Goal: Find specific page/section: Find specific page/section

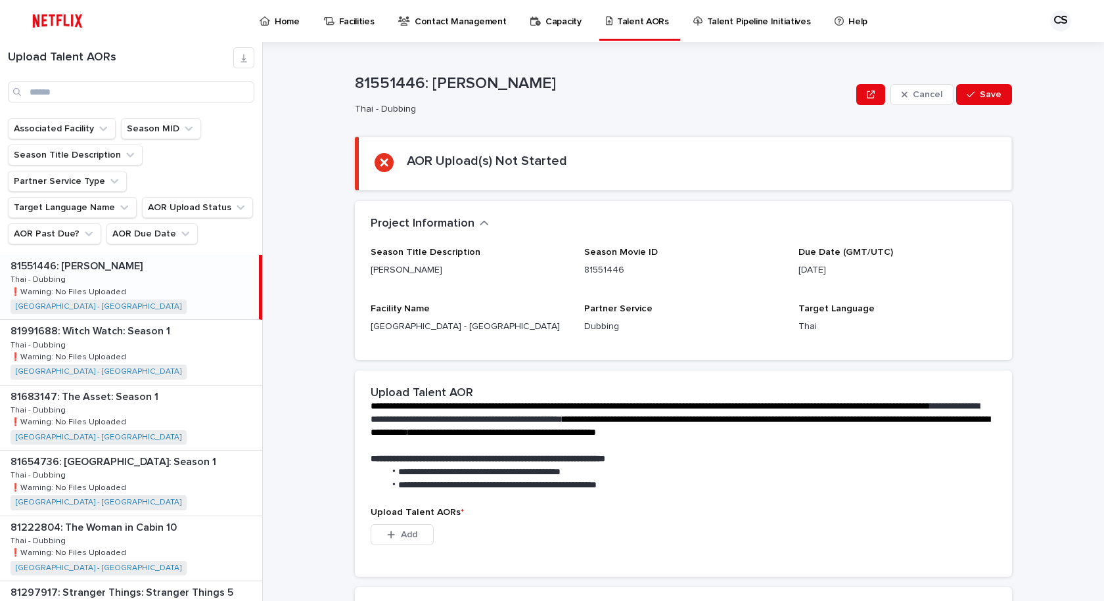
click at [49, 223] on button "AOR Past Due?" at bounding box center [54, 233] width 93 height 21
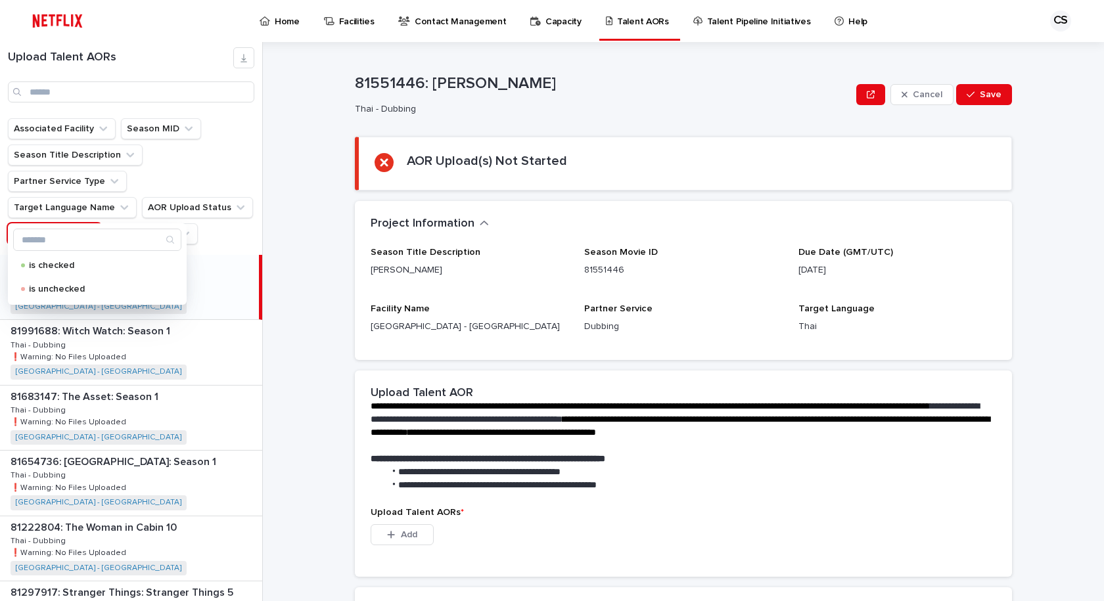
click at [553, 267] on p "[PERSON_NAME]" at bounding box center [470, 270] width 198 height 14
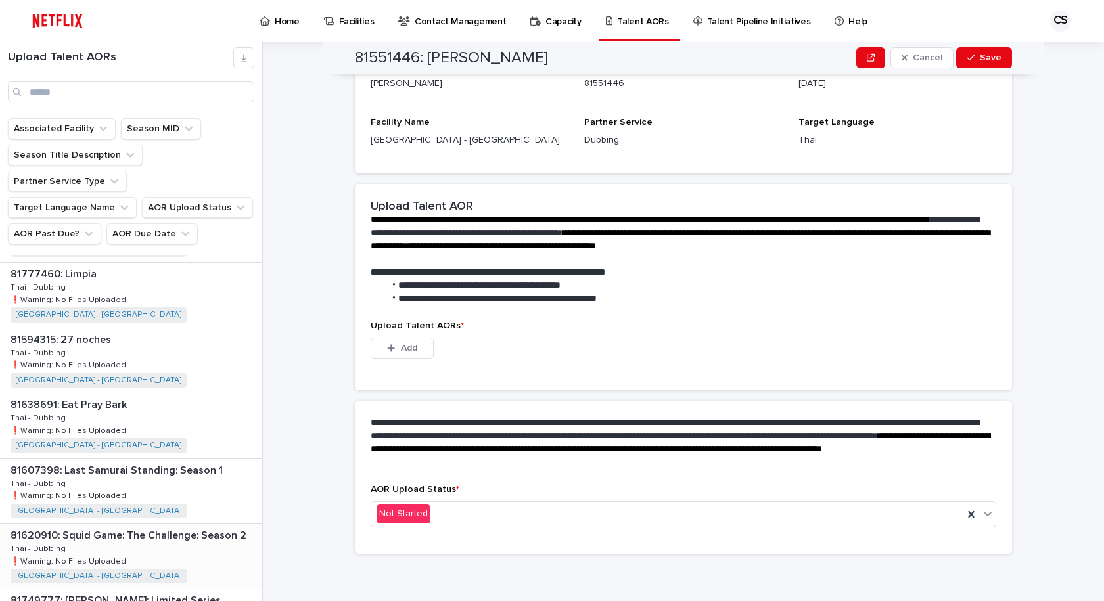
scroll to position [920, 0]
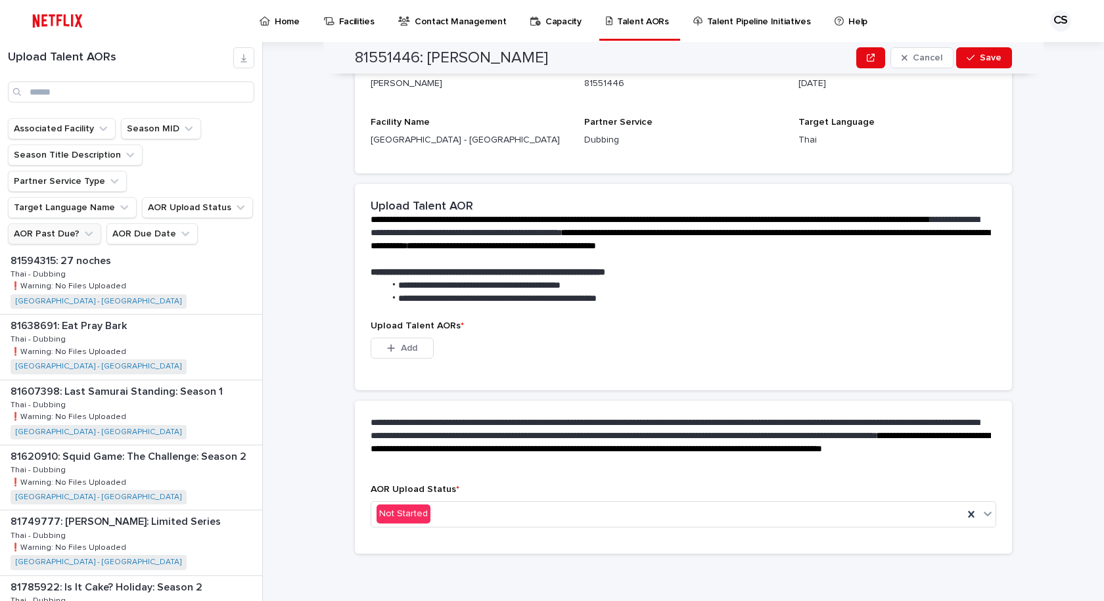
click at [59, 223] on button "AOR Past Due?" at bounding box center [54, 233] width 93 height 21
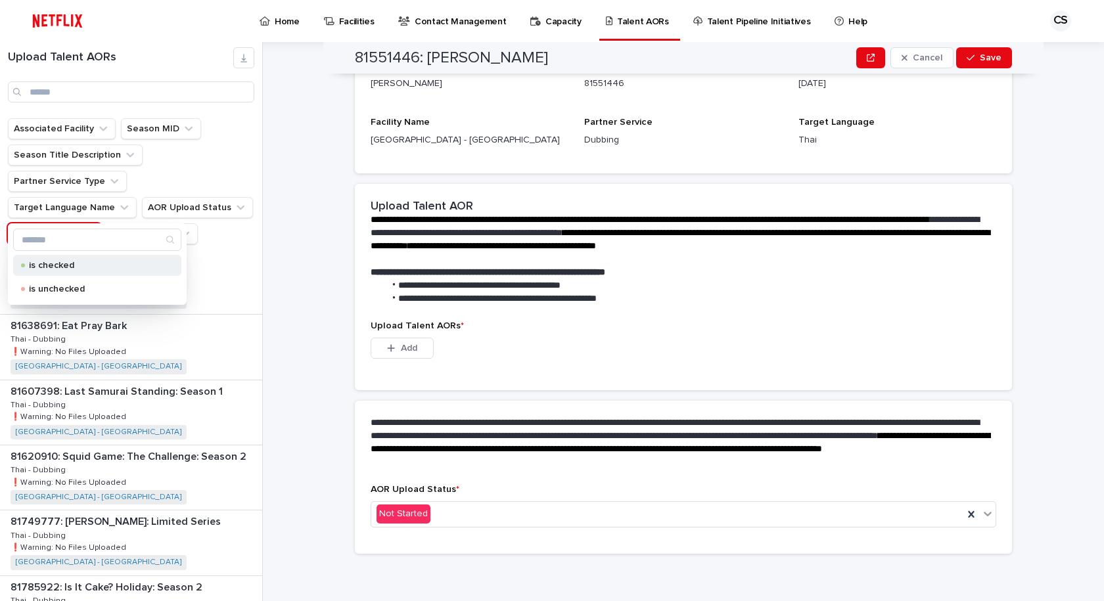
click at [70, 271] on div "is checked" at bounding box center [97, 265] width 168 height 21
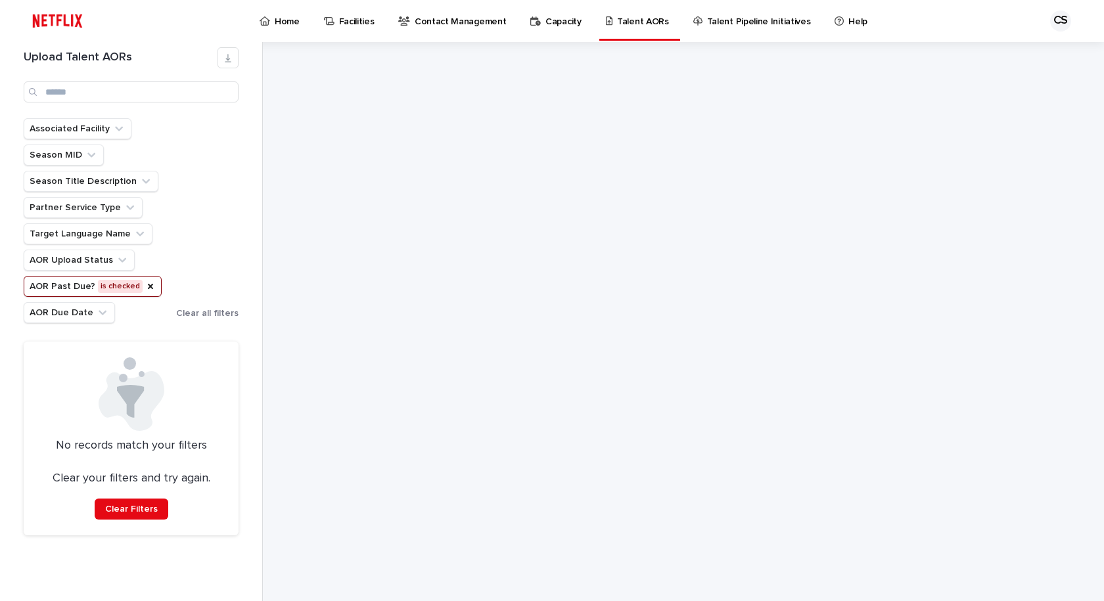
drag, startPoint x: 260, startPoint y: 474, endPoint x: 251, endPoint y: 444, distance: 31.4
click at [252, 445] on div "Upload Talent AORs Associated Facility Season MID Season Title Description Part…" at bounding box center [131, 321] width 263 height 559
click at [172, 263] on ul "Associated Facility Season MID Season Title Description Partner Service Type Ta…" at bounding box center [97, 221] width 152 height 210
click at [182, 173] on div "Associated Facility Season MID Season Title Description Partner Service Type Ta…" at bounding box center [131, 220] width 215 height 205
click at [145, 281] on icon "AOR Past Due?" at bounding box center [150, 286] width 11 height 11
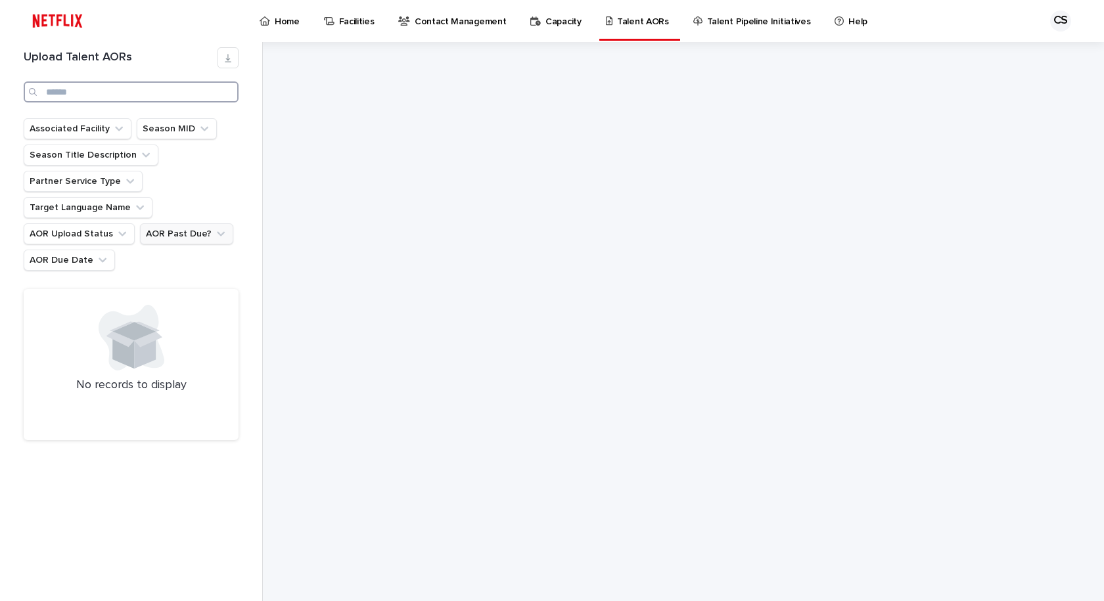
click at [97, 91] on input "Search" at bounding box center [131, 91] width 215 height 21
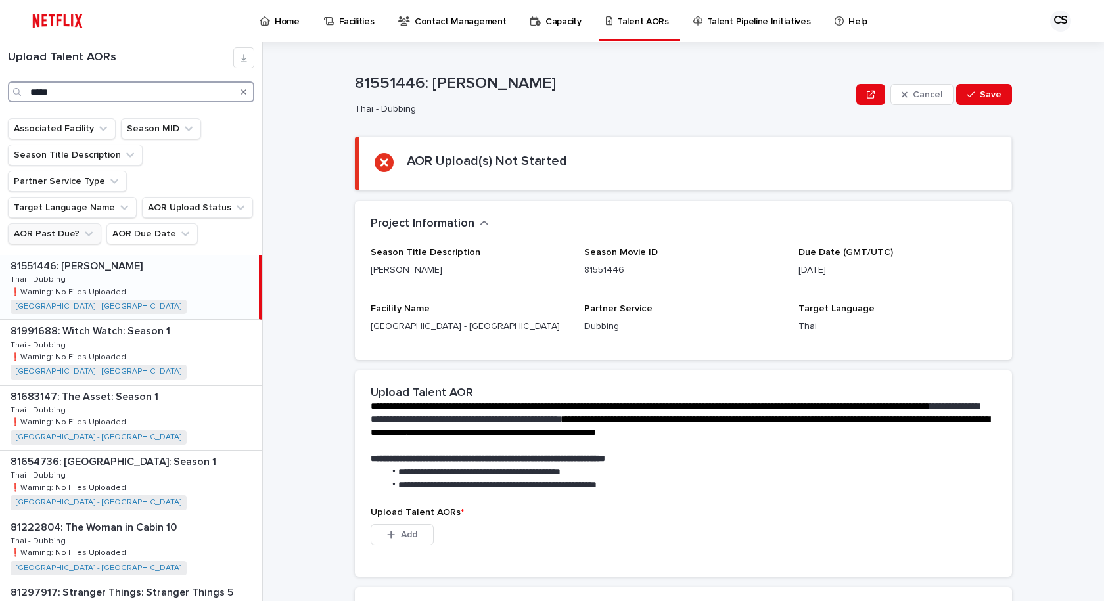
type input "******"
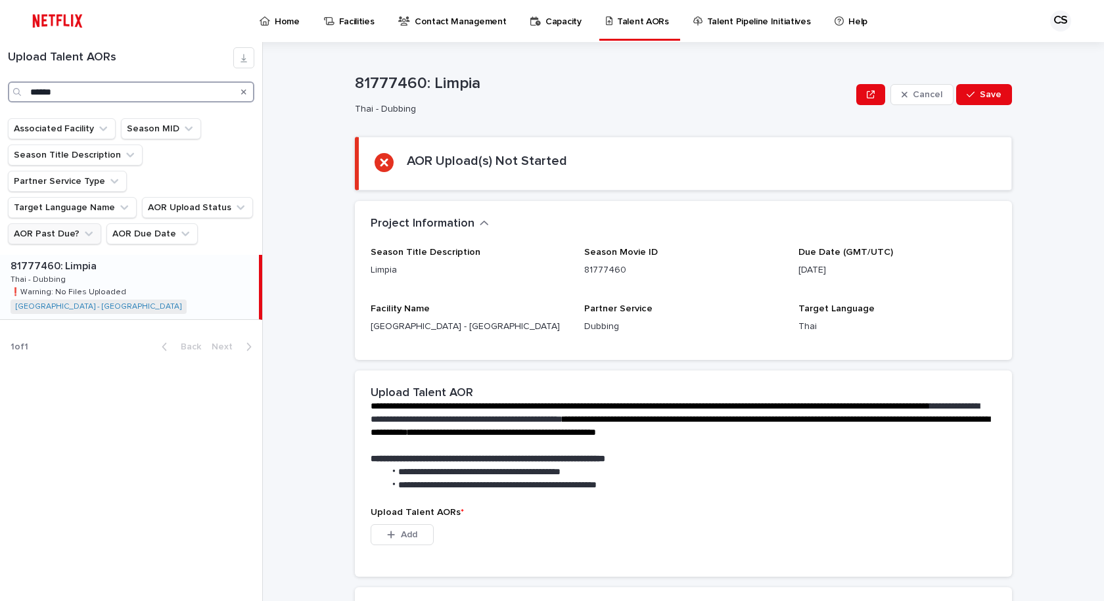
drag, startPoint x: 148, startPoint y: 95, endPoint x: 0, endPoint y: 77, distance: 149.0
click at [0, 77] on div "Upload Talent AORs ******" at bounding box center [131, 74] width 262 height 55
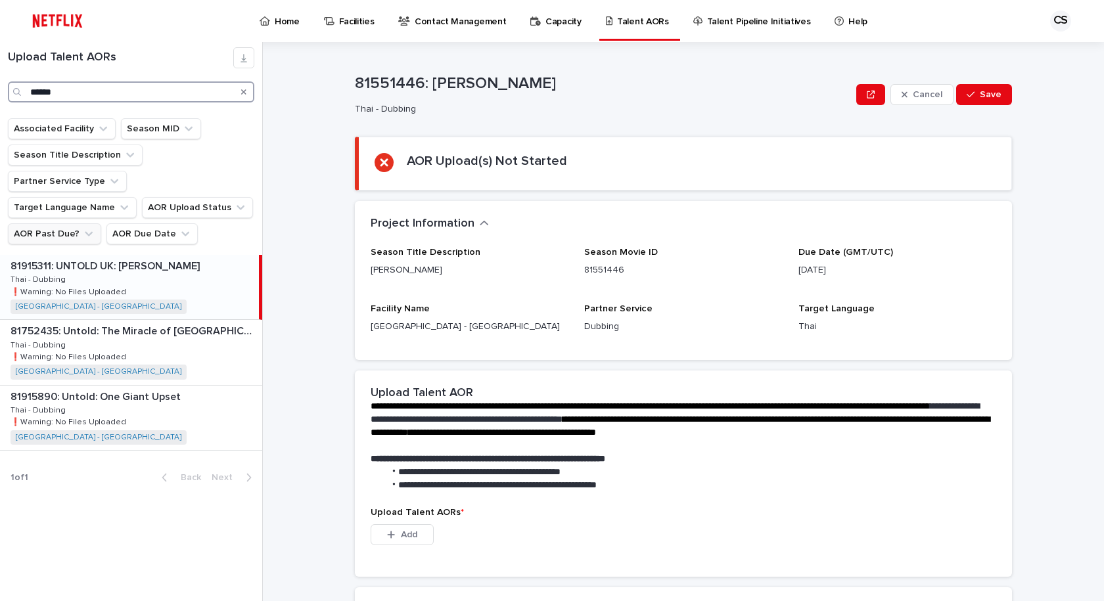
type input "******"
click at [215, 260] on p at bounding box center [132, 266] width 243 height 12
click at [245, 89] on icon "Search" at bounding box center [243, 92] width 5 height 8
click at [499, 164] on h2 "AOR Upload(s) Not Started" at bounding box center [487, 161] width 160 height 16
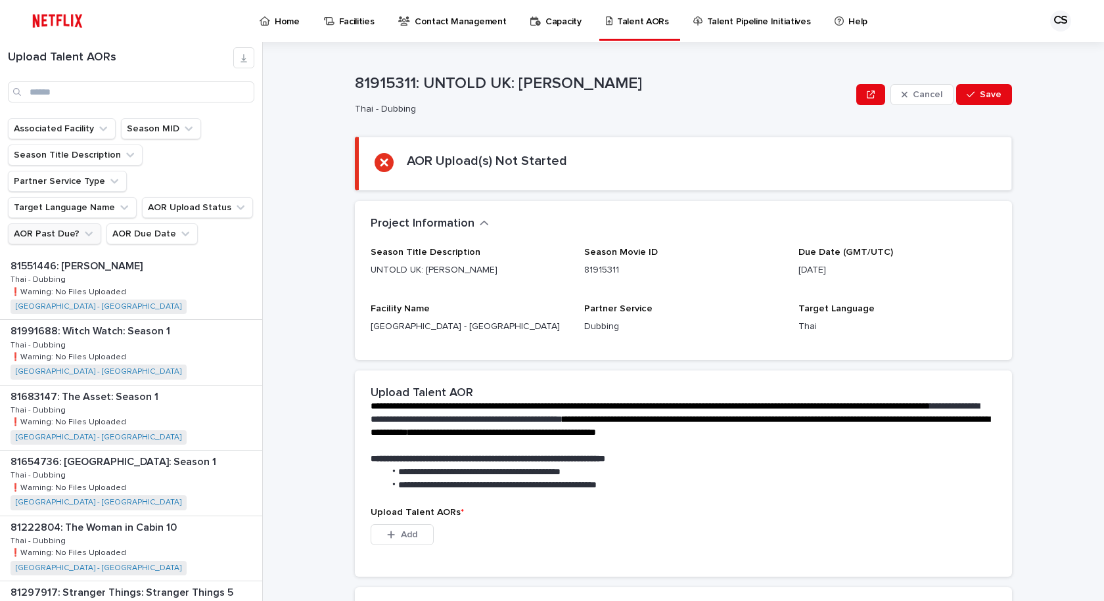
click at [95, 223] on button "AOR Past Due?" at bounding box center [54, 233] width 93 height 21
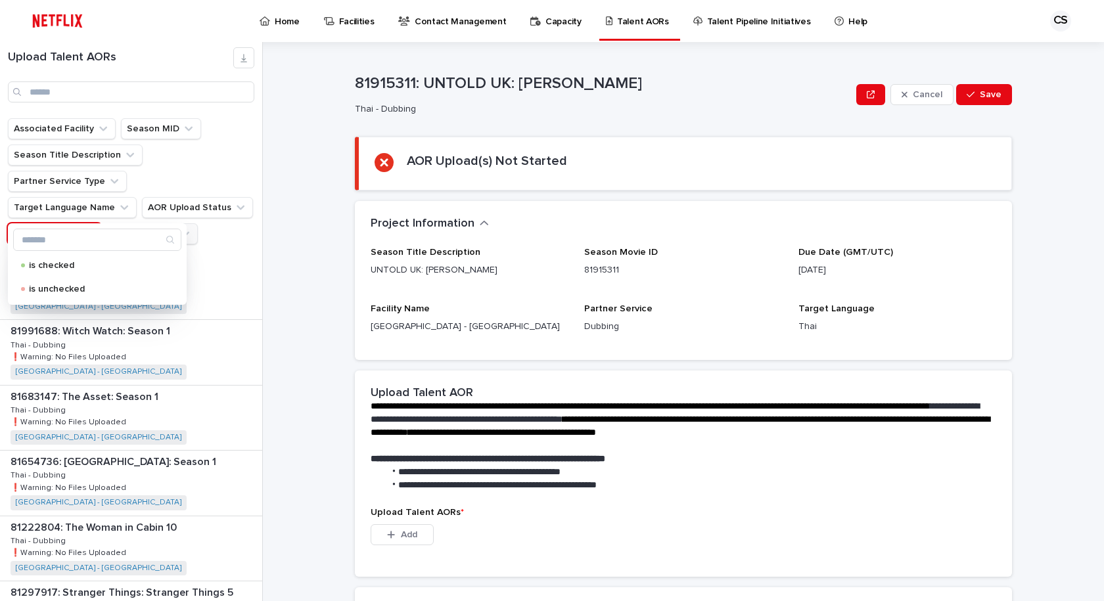
click at [142, 223] on button "AOR Due Date" at bounding box center [151, 233] width 91 height 21
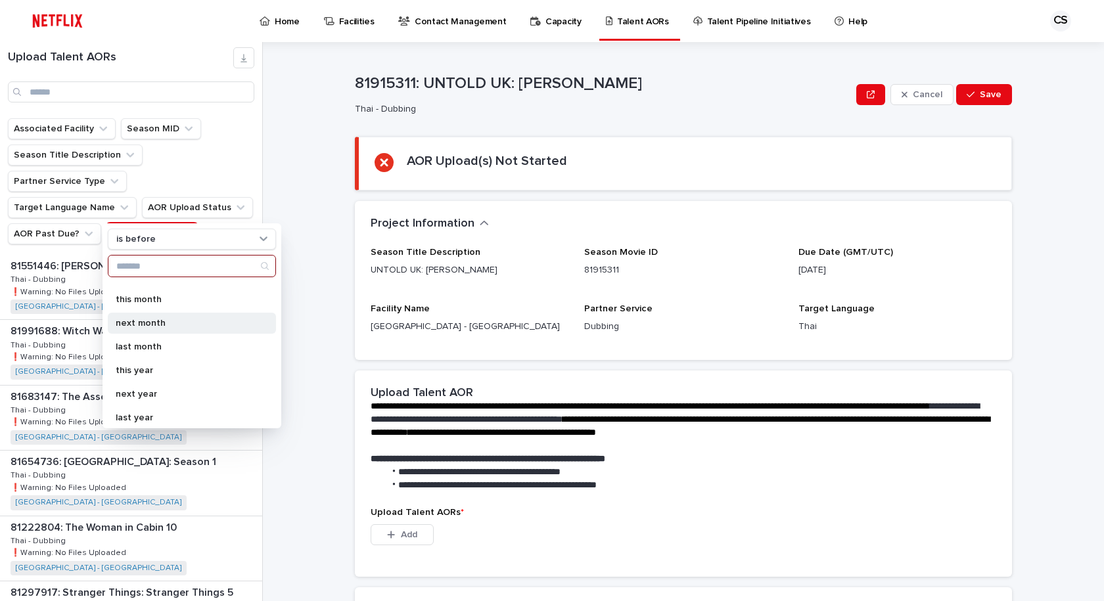
scroll to position [233, 0]
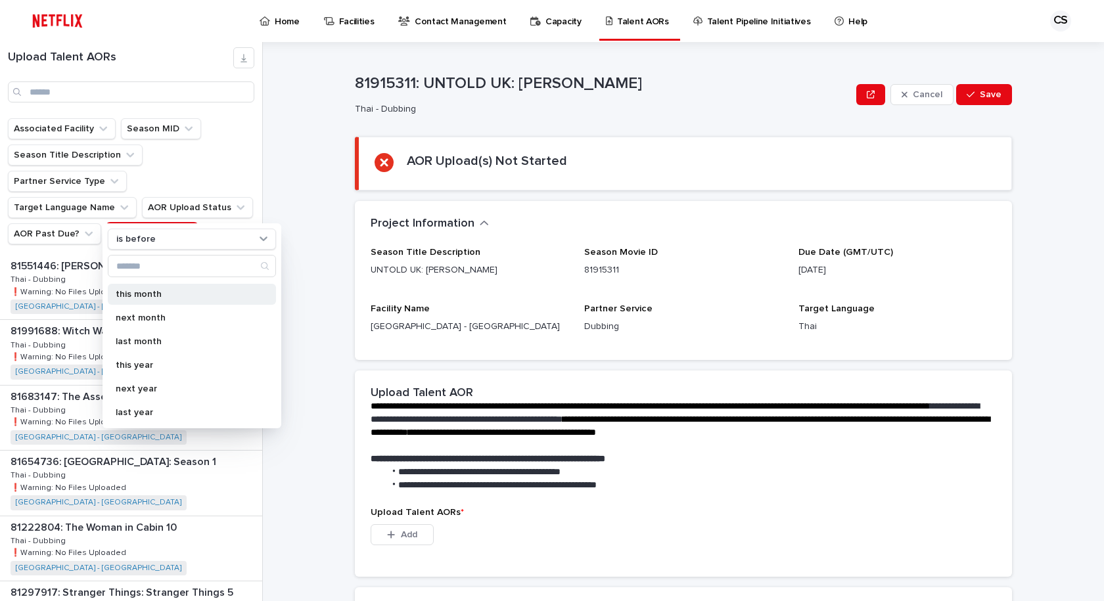
click at [205, 292] on p "this month" at bounding box center [185, 294] width 139 height 9
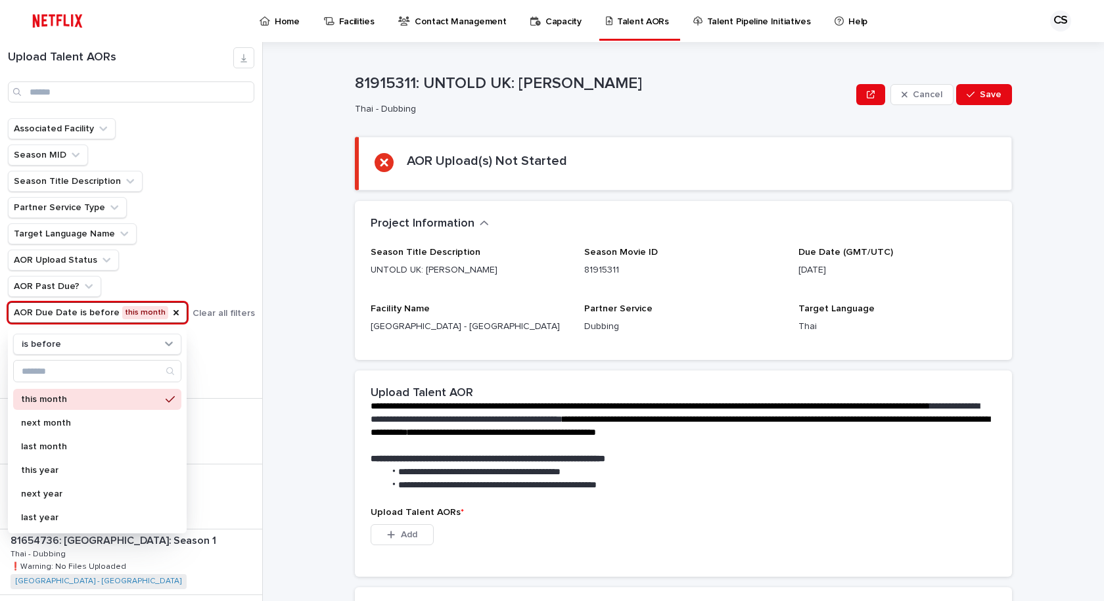
click at [228, 194] on div "Associated Facility Season MID Season Title Description Partner Service Type Ta…" at bounding box center [131, 220] width 247 height 205
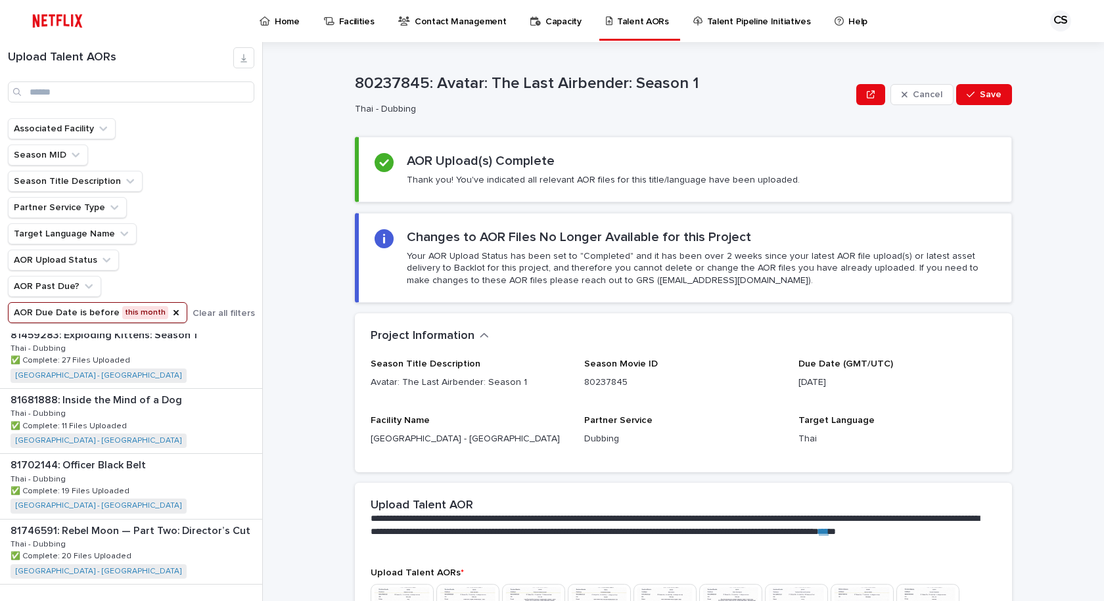
scroll to position [1735, 0]
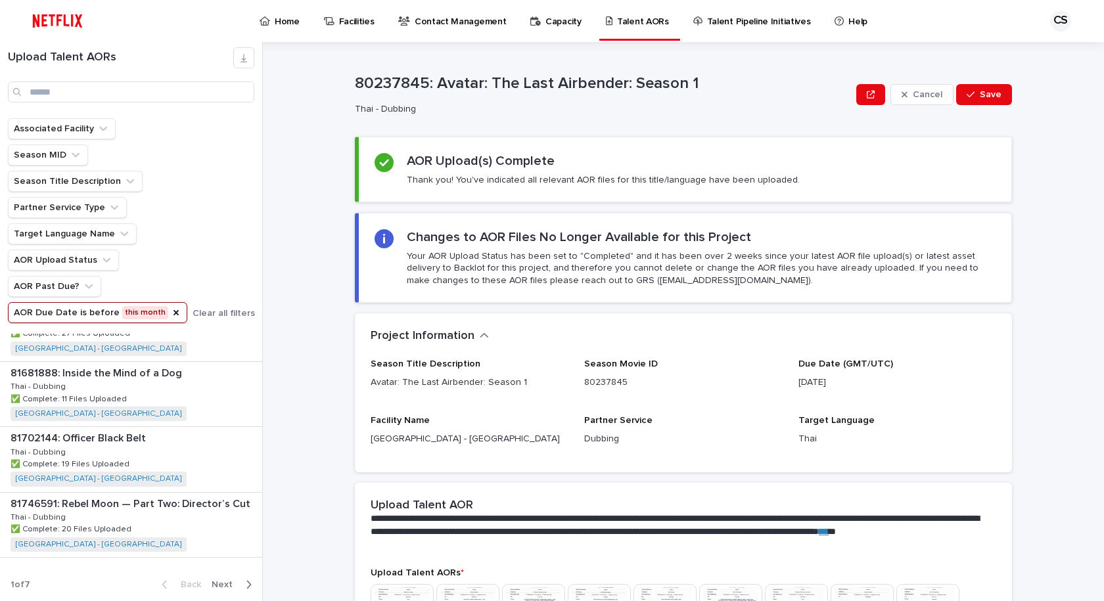
click at [221, 577] on div "Back Next" at bounding box center [206, 584] width 111 height 33
click at [221, 578] on div "Back Next" at bounding box center [206, 584] width 111 height 33
click at [229, 593] on div "Back Next" at bounding box center [206, 584] width 111 height 33
click at [227, 593] on div "Back Next" at bounding box center [206, 584] width 111 height 33
click at [220, 590] on button "Next" at bounding box center [234, 585] width 56 height 12
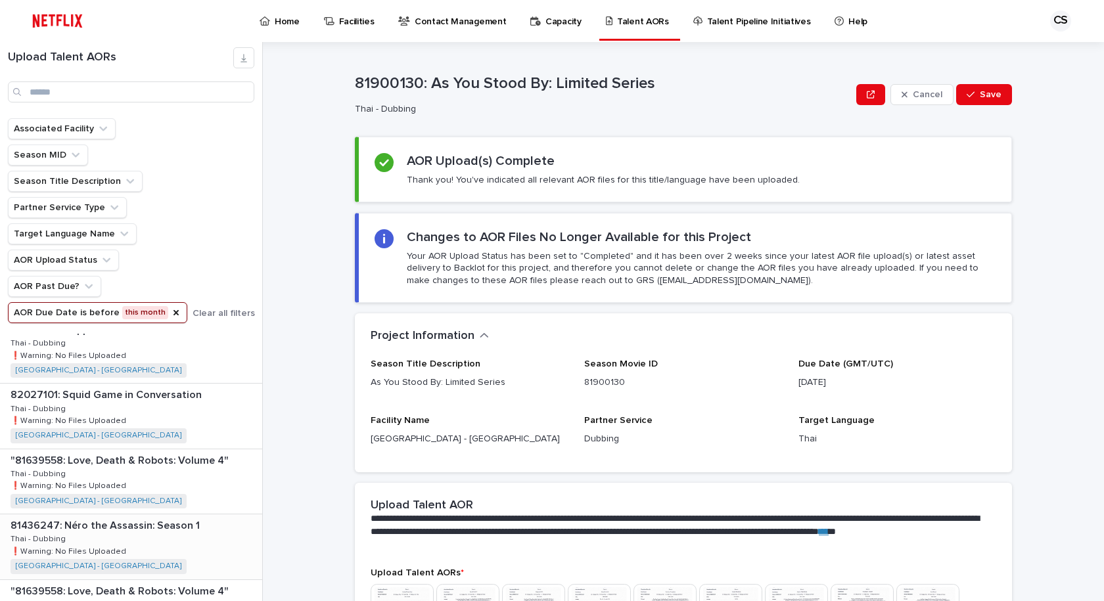
scroll to position [494, 0]
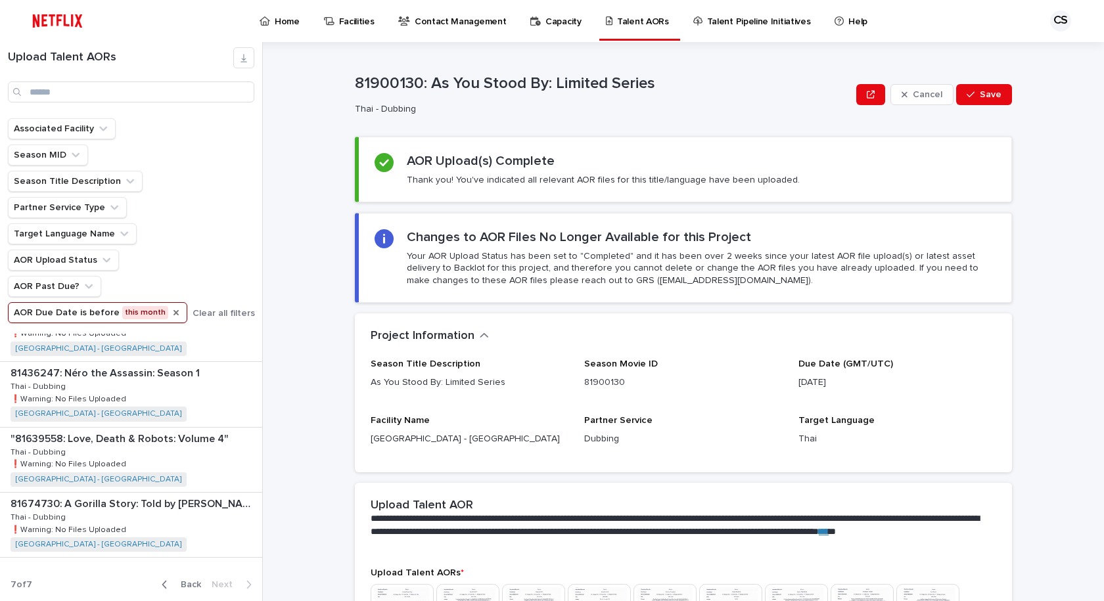
click at [171, 310] on icon "AOR Due Date" at bounding box center [176, 312] width 11 height 11
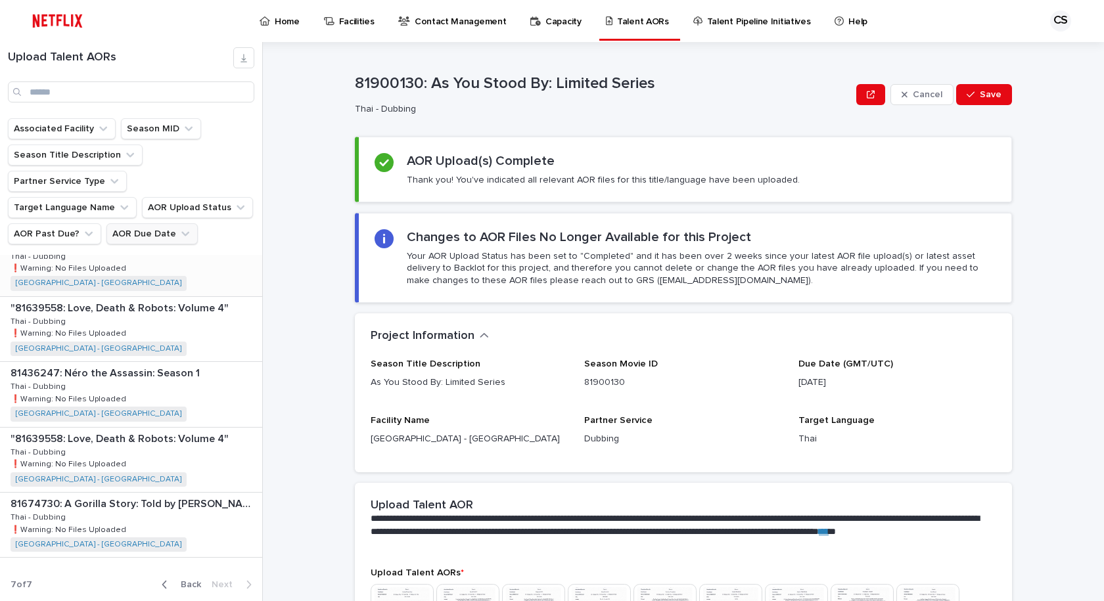
click at [184, 231] on div "82027101: Squid Game in Conversation 82027101: Squid Game in Conversation Thai …" at bounding box center [131, 263] width 262 height 64
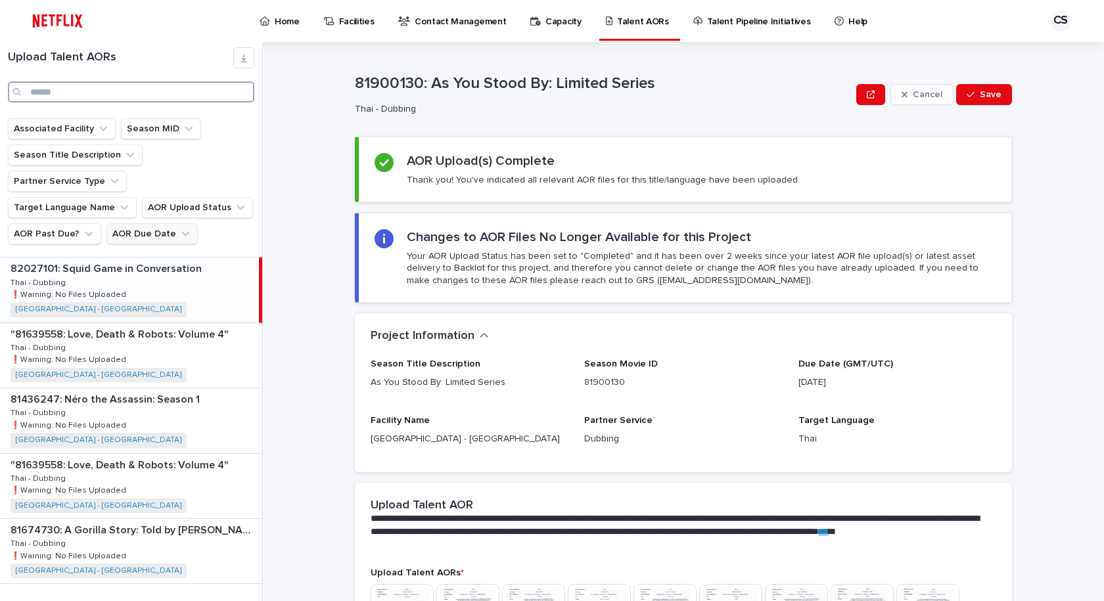
click at [135, 95] on input "Search" at bounding box center [131, 91] width 246 height 21
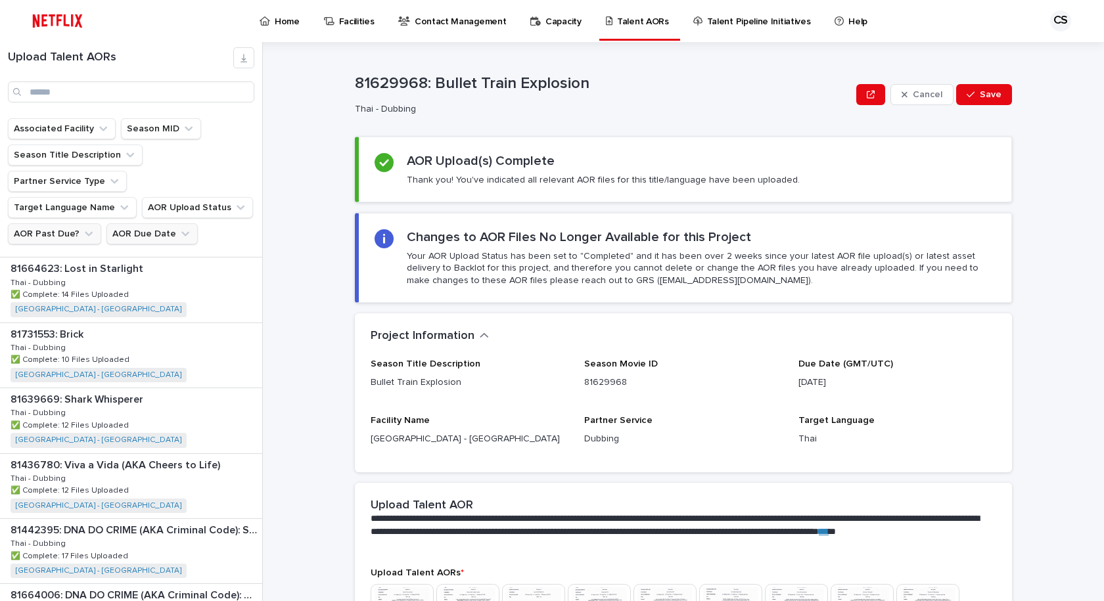
click at [66, 223] on button "AOR Past Due?" at bounding box center [54, 233] width 93 height 21
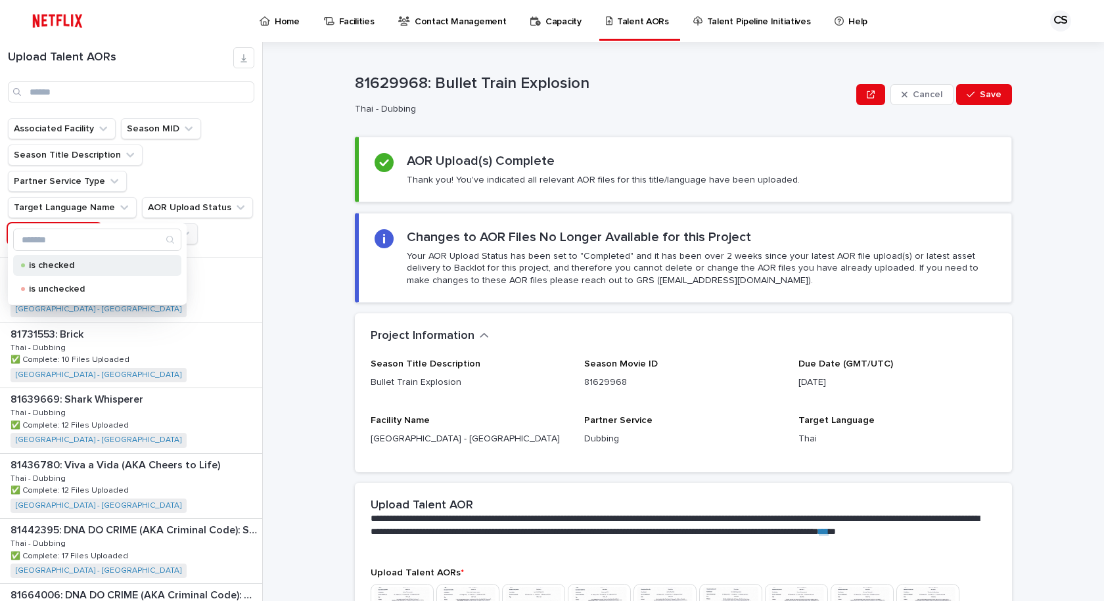
click at [62, 271] on div "is checked" at bounding box center [97, 265] width 168 height 21
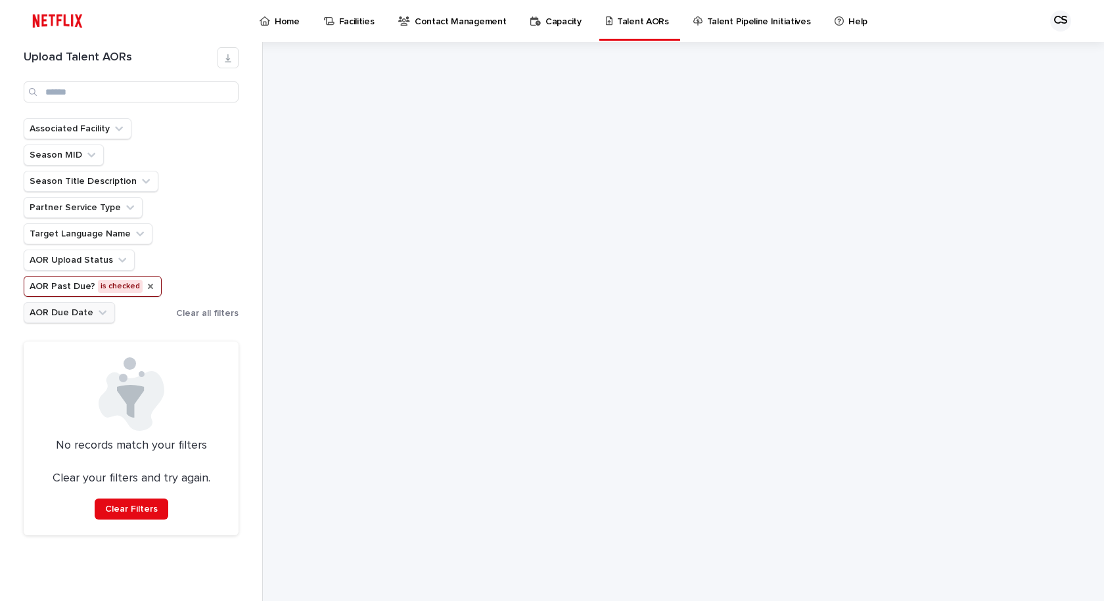
click at [252, 401] on div "Upload Talent AORs Associated Facility Season MID Season Title Description Part…" at bounding box center [131, 321] width 263 height 559
click at [84, 97] on input "Search" at bounding box center [131, 91] width 215 height 21
